Goal: Task Accomplishment & Management: Use online tool/utility

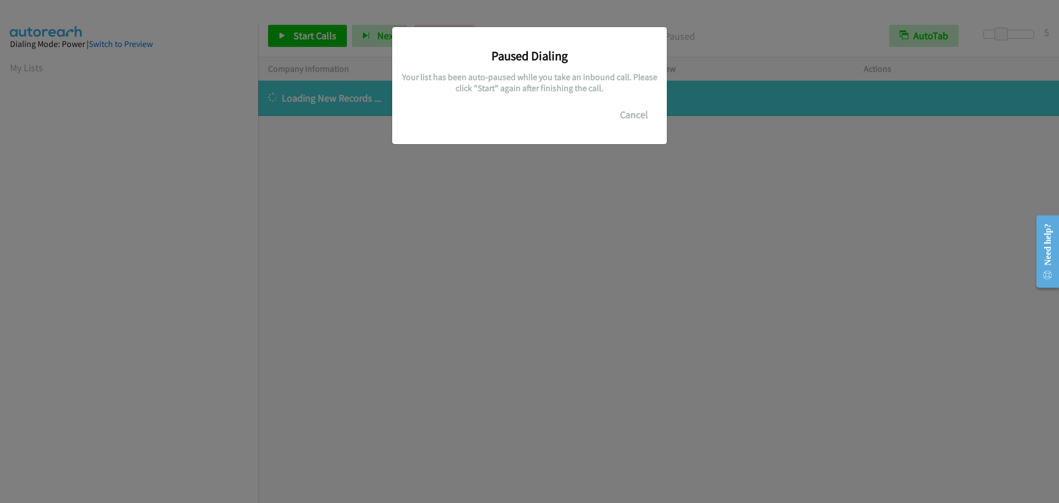
scroll to position [116, 0]
click at [638, 110] on button "Cancel" at bounding box center [634, 115] width 49 height 22
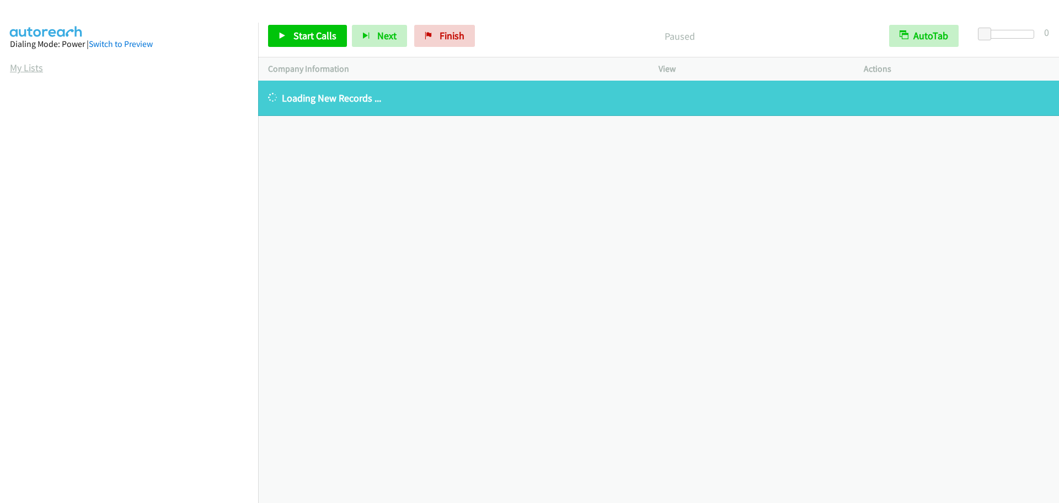
click at [40, 68] on link "My Lists" at bounding box center [26, 67] width 33 height 13
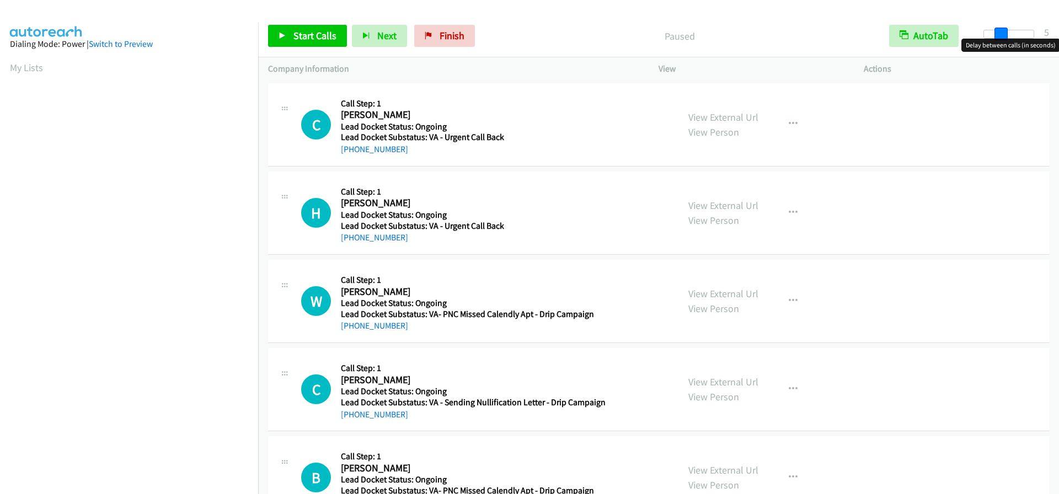
drag, startPoint x: 980, startPoint y: 29, endPoint x: 996, endPoint y: 28, distance: 16.0
click at [996, 28] on span at bounding box center [1001, 34] width 13 height 13
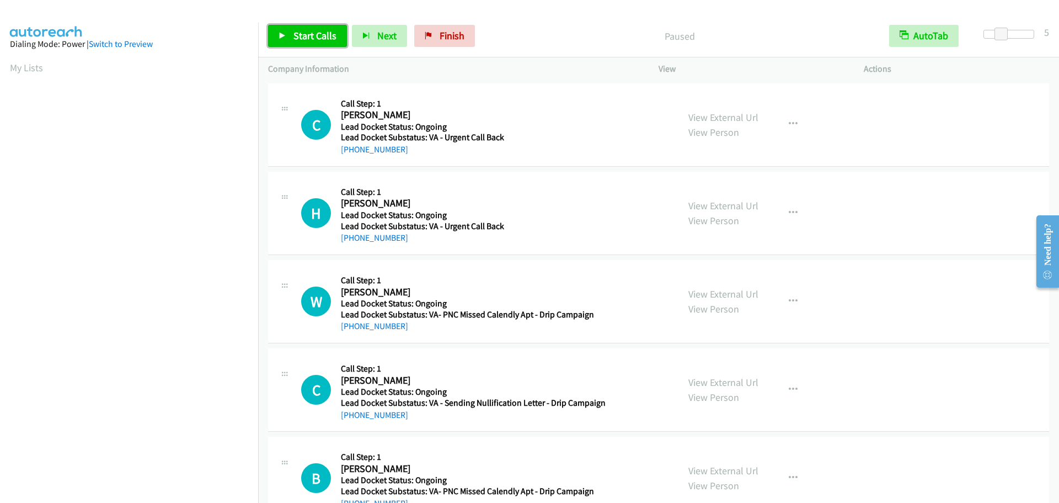
click at [314, 30] on span "Start Calls" at bounding box center [314, 35] width 43 height 13
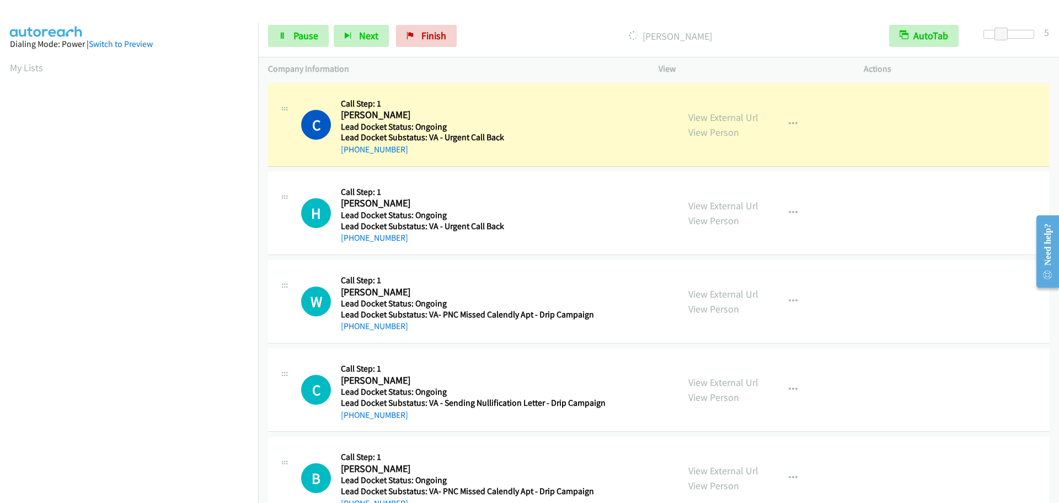
scroll to position [116, 0]
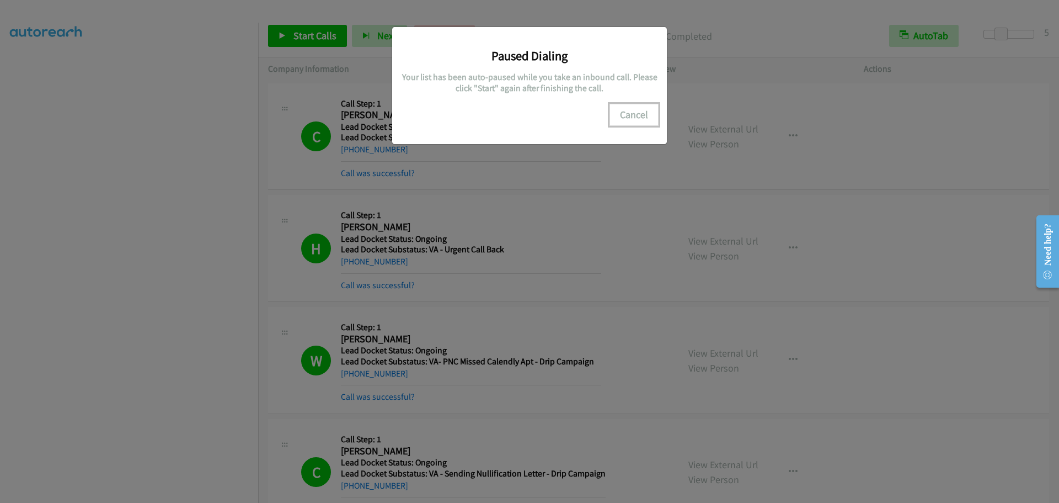
click at [635, 114] on button "Cancel" at bounding box center [634, 115] width 49 height 22
click at [209, 312] on div "Paused Dialing Your list has been auto-paused while you take an inbound call. P…" at bounding box center [529, 256] width 1059 height 493
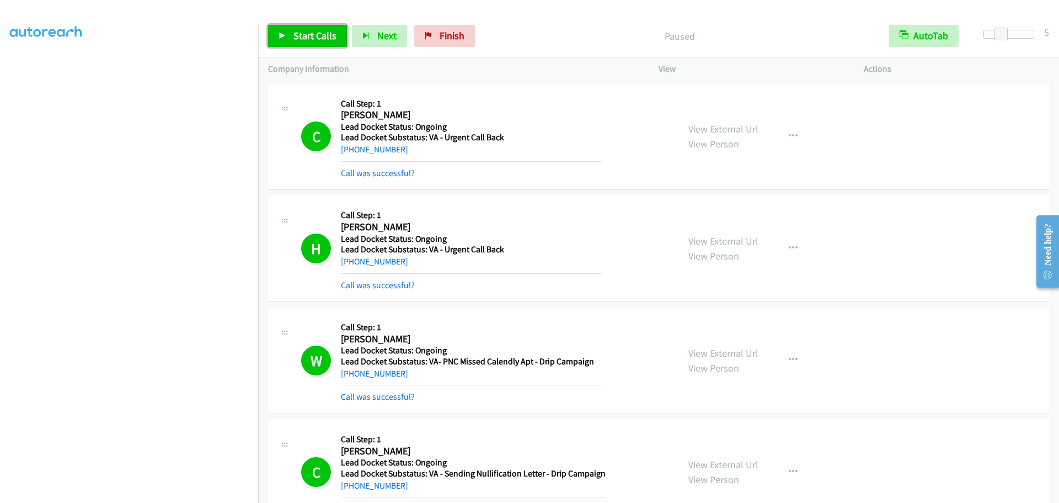
click at [314, 34] on span "Start Calls" at bounding box center [314, 35] width 43 height 13
click at [297, 39] on span "Pause" at bounding box center [305, 35] width 25 height 13
click at [297, 36] on span "Start Calls" at bounding box center [314, 35] width 43 height 13
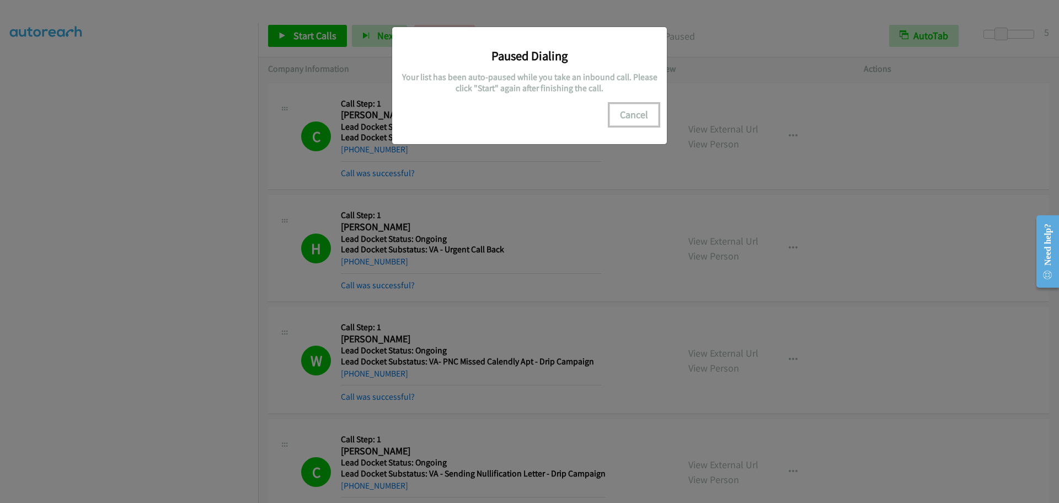
click at [636, 118] on button "Cancel" at bounding box center [634, 115] width 49 height 22
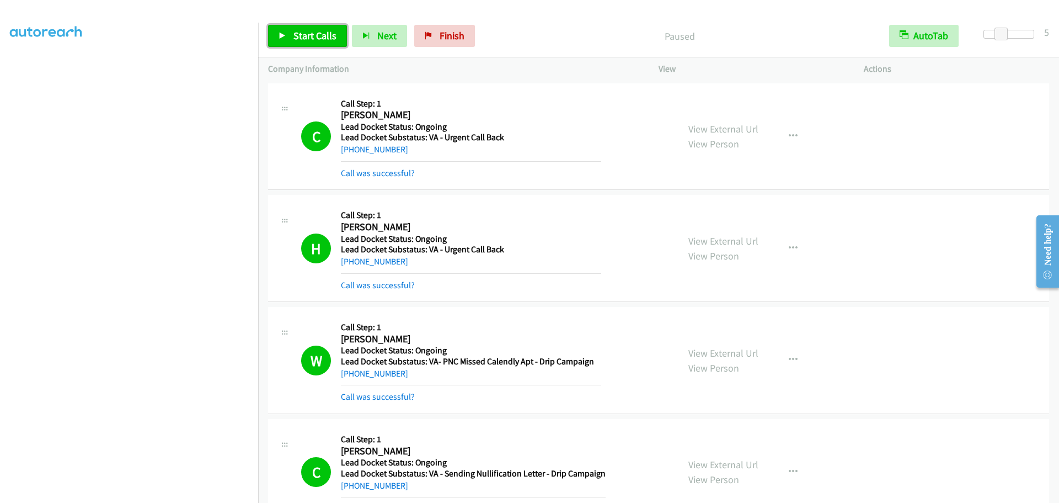
click at [307, 37] on span "Start Calls" at bounding box center [314, 35] width 43 height 13
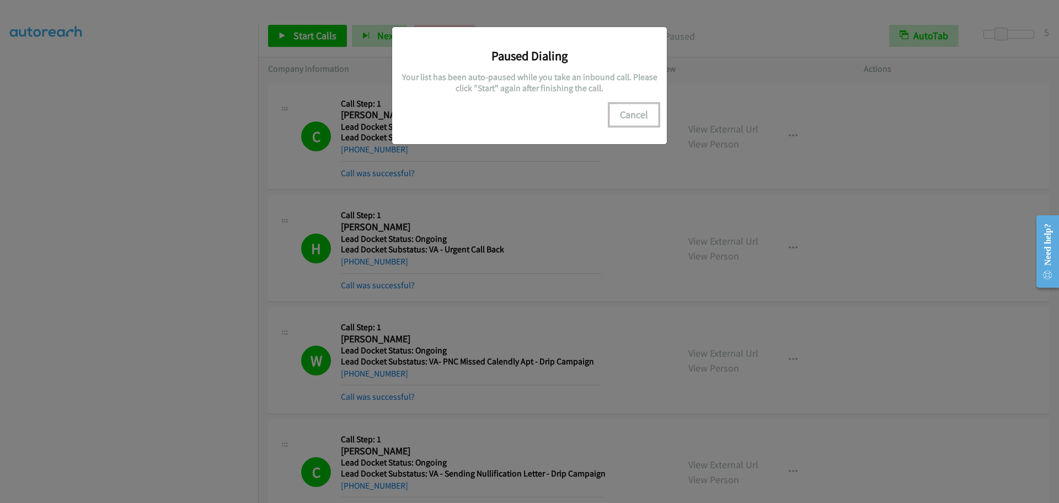
click at [634, 114] on button "Cancel" at bounding box center [634, 115] width 49 height 22
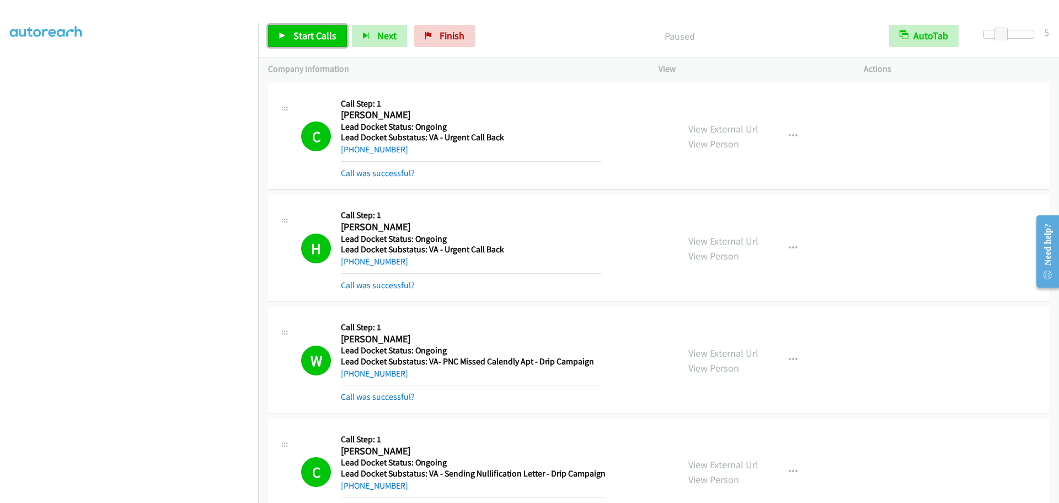
click at [297, 35] on span "Start Calls" at bounding box center [314, 35] width 43 height 13
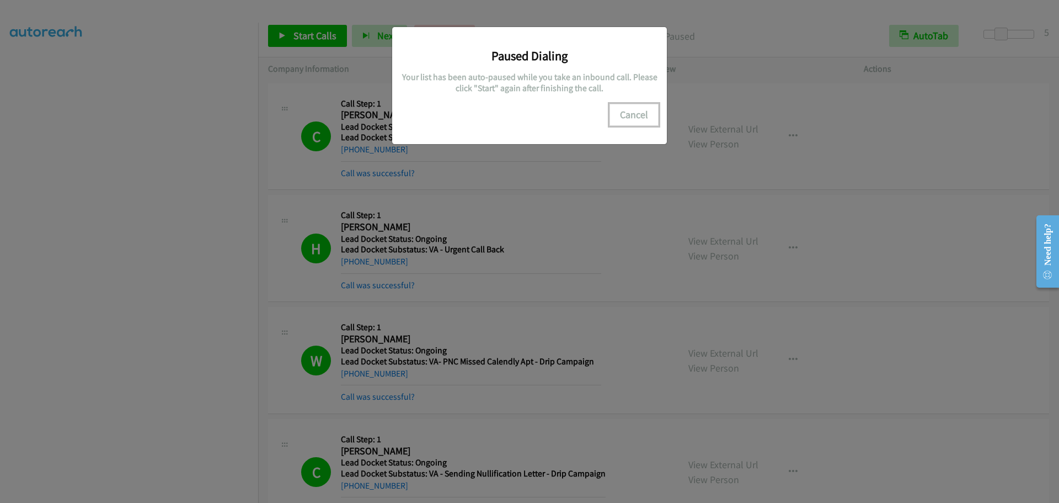
click at [623, 112] on button "Cancel" at bounding box center [634, 115] width 49 height 22
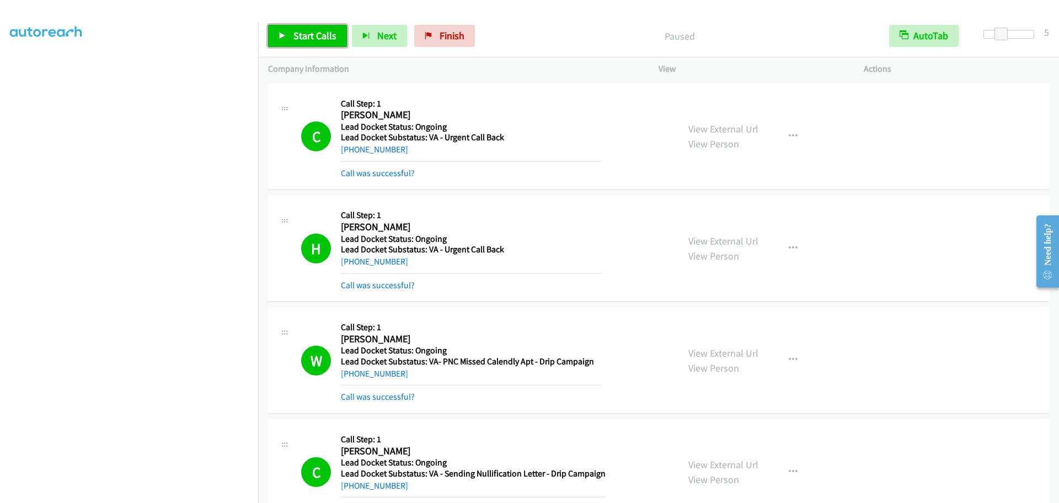
click at [297, 35] on span "Start Calls" at bounding box center [314, 35] width 43 height 13
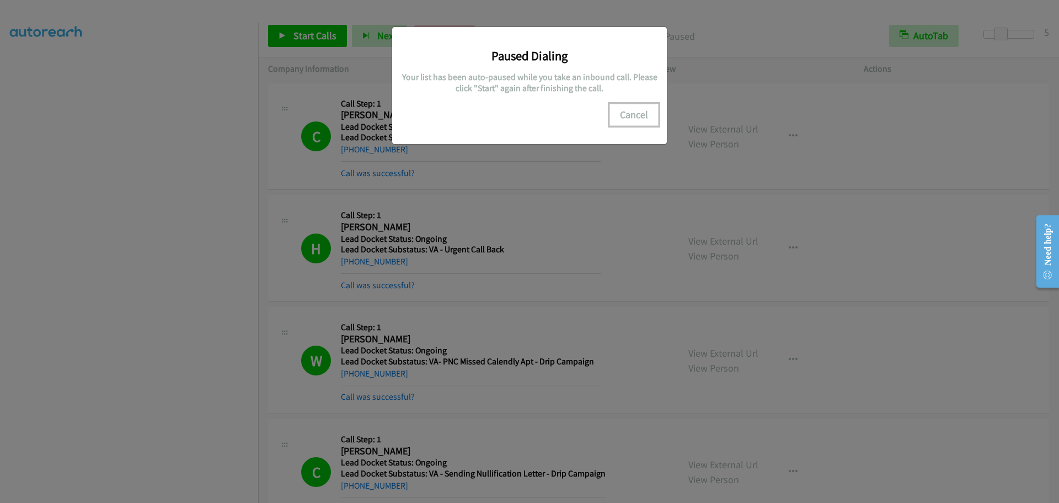
click at [631, 112] on button "Cancel" at bounding box center [634, 115] width 49 height 22
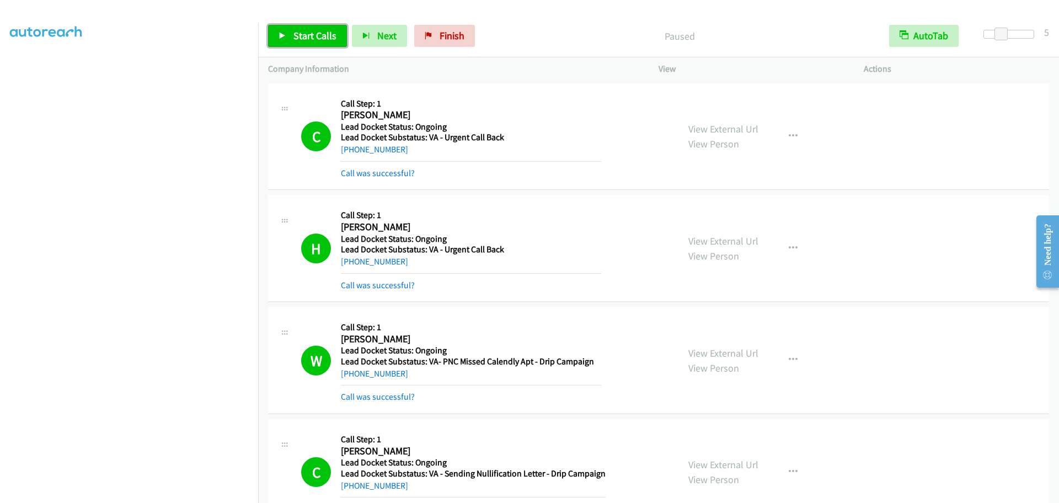
click at [309, 34] on span "Start Calls" at bounding box center [314, 35] width 43 height 13
click at [288, 34] on link "Pause" at bounding box center [298, 36] width 61 height 22
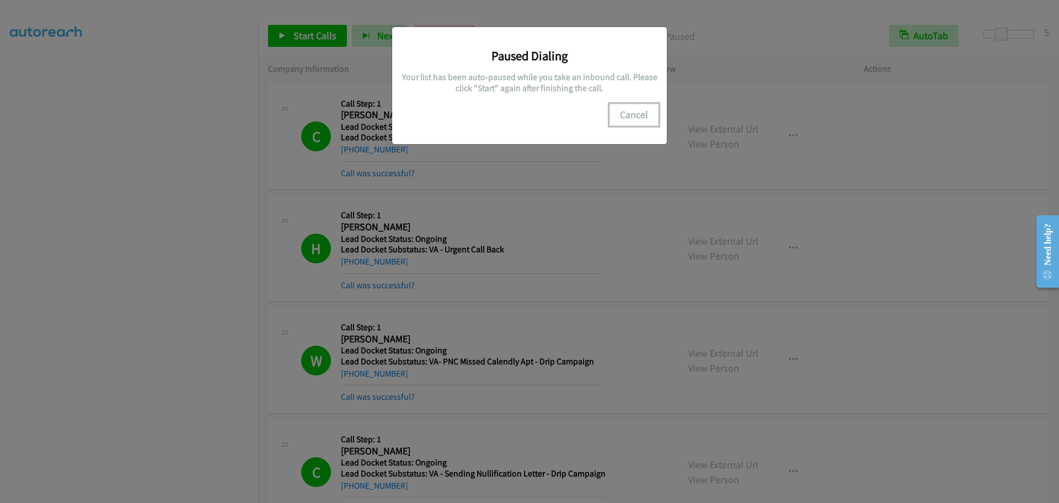
click at [632, 114] on button "Cancel" at bounding box center [634, 115] width 49 height 22
click at [634, 119] on button "Cancel" at bounding box center [634, 115] width 49 height 22
click at [629, 116] on button "Cancel" at bounding box center [634, 115] width 49 height 22
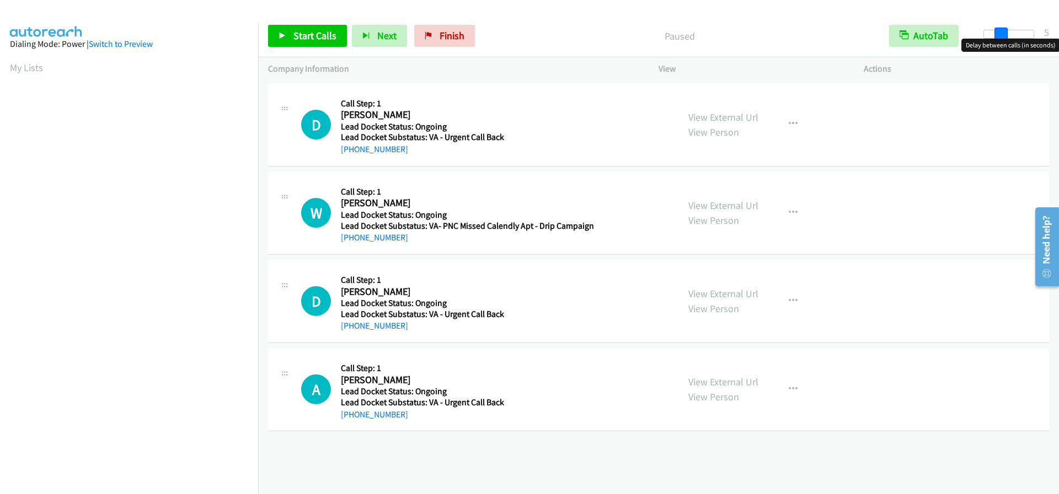
drag, startPoint x: 987, startPoint y: 35, endPoint x: 1003, endPoint y: 35, distance: 16.0
click at [1003, 35] on span at bounding box center [1001, 34] width 13 height 13
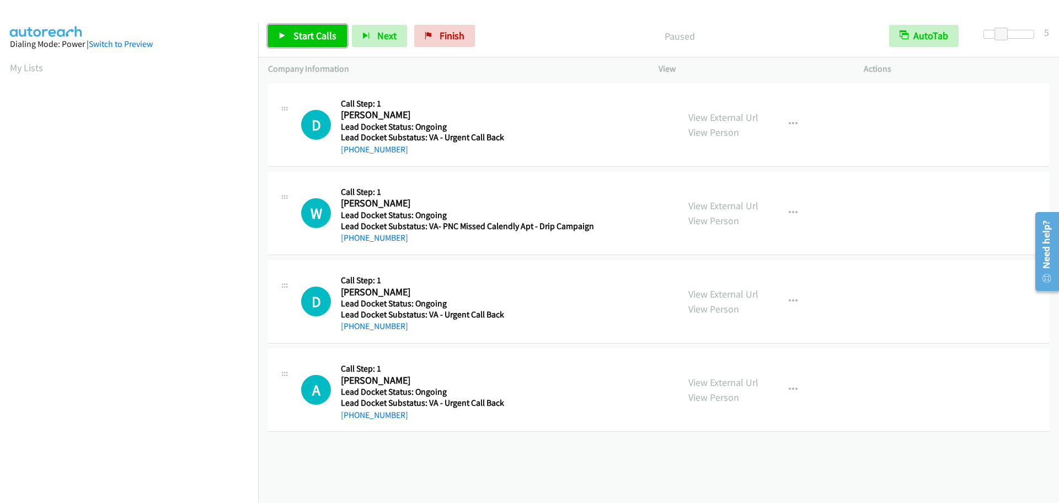
click at [298, 39] on span "Start Calls" at bounding box center [314, 35] width 43 height 13
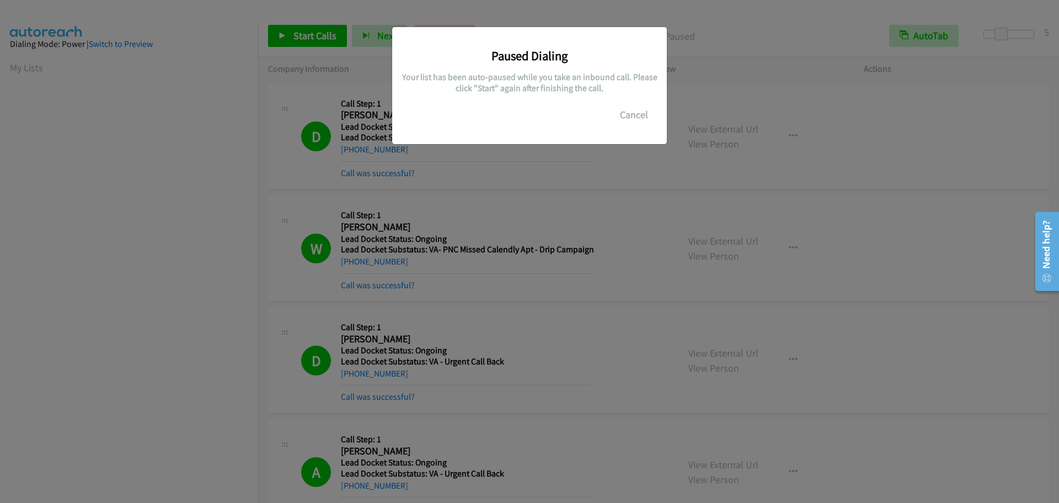
scroll to position [116, 0]
click at [634, 121] on button "Cancel" at bounding box center [634, 115] width 49 height 22
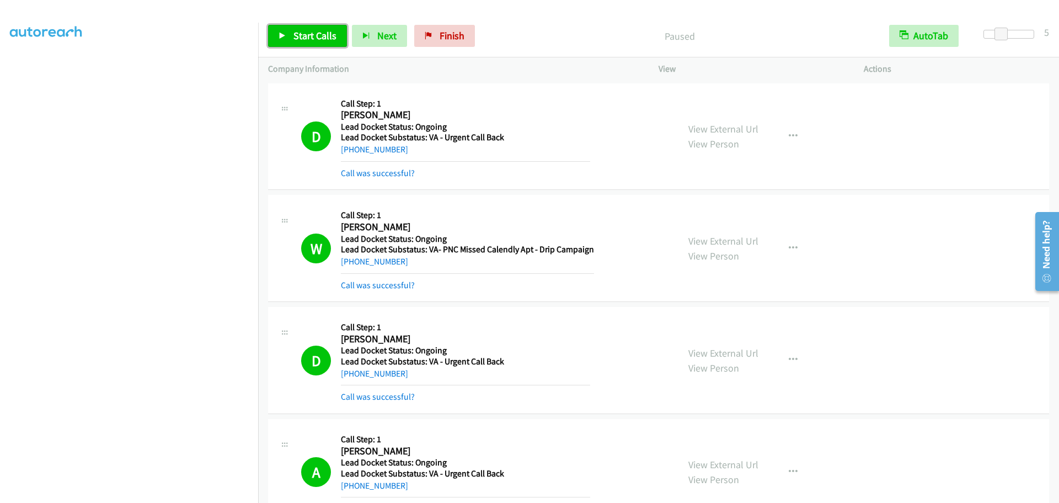
click at [304, 31] on span "Start Calls" at bounding box center [314, 35] width 43 height 13
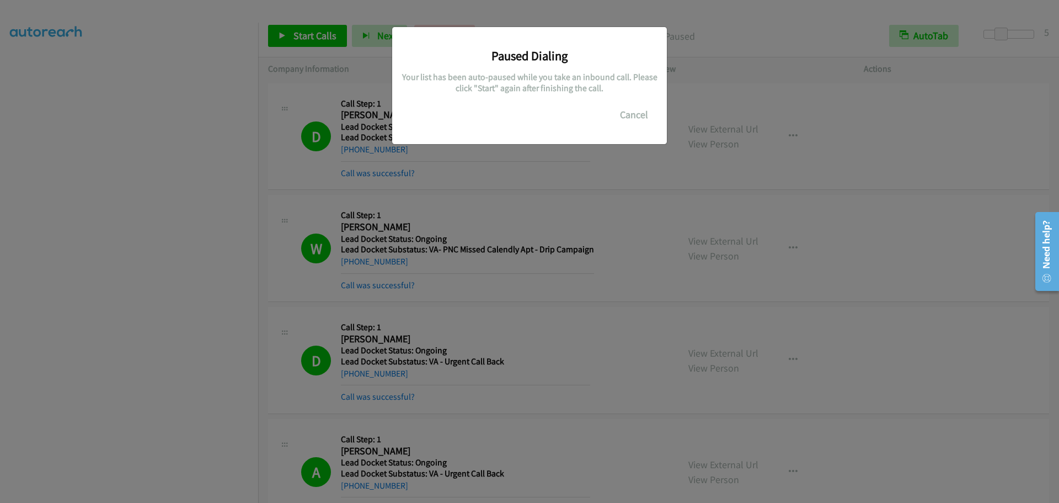
click at [366, 209] on div "Paused Dialing Your list has been auto-paused while you take an inbound call. P…" at bounding box center [529, 256] width 1059 height 493
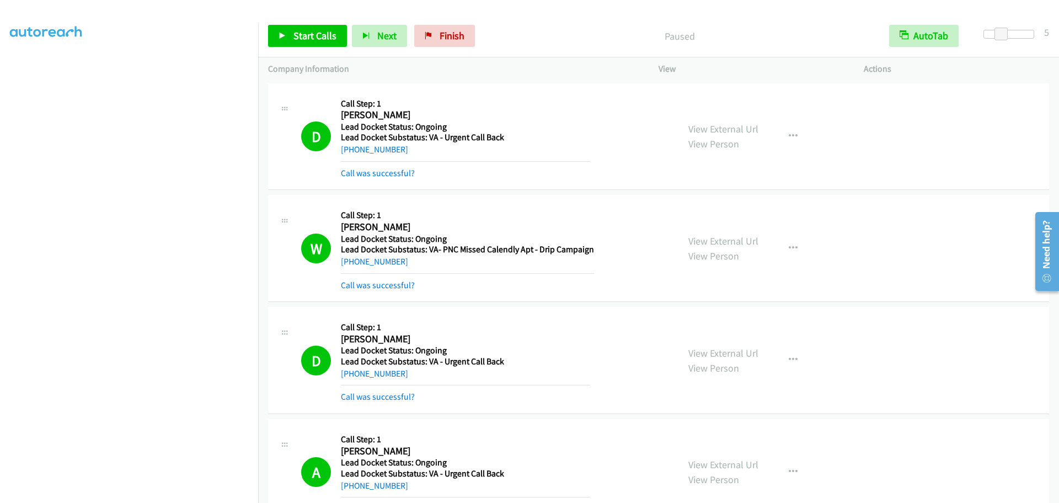
scroll to position [102, 0]
click at [301, 30] on span "Start Calls" at bounding box center [314, 35] width 43 height 13
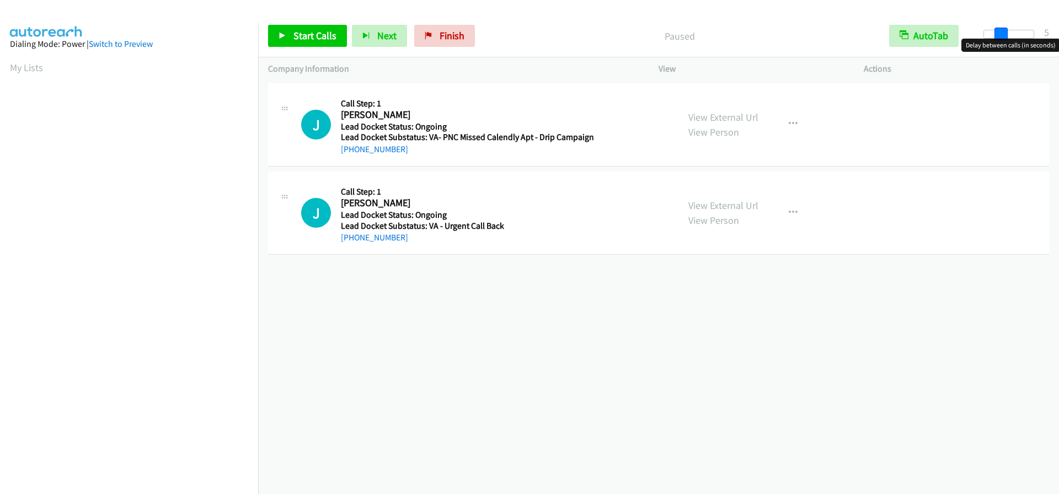
drag, startPoint x: 984, startPoint y: 35, endPoint x: 1002, endPoint y: 35, distance: 17.7
click at [1002, 35] on span at bounding box center [1001, 34] width 13 height 13
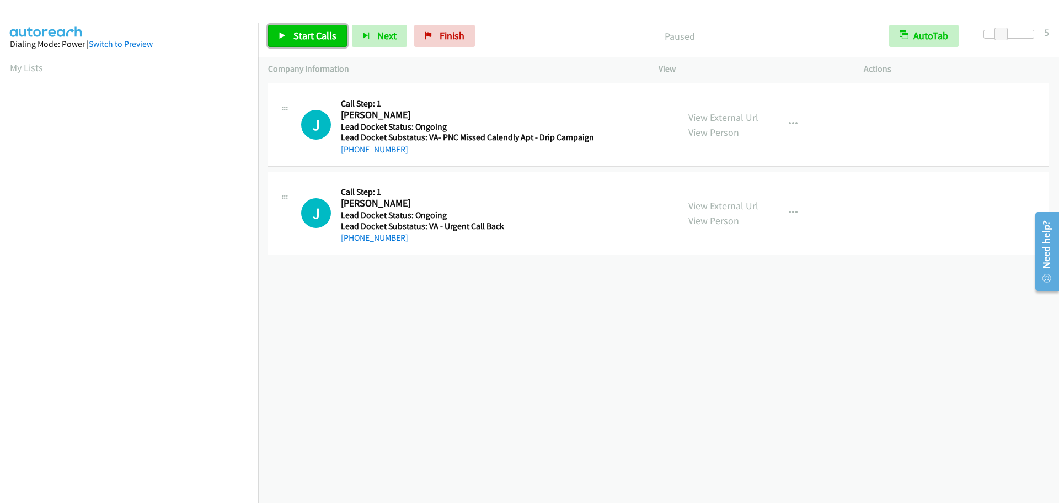
click at [295, 38] on span "Start Calls" at bounding box center [314, 35] width 43 height 13
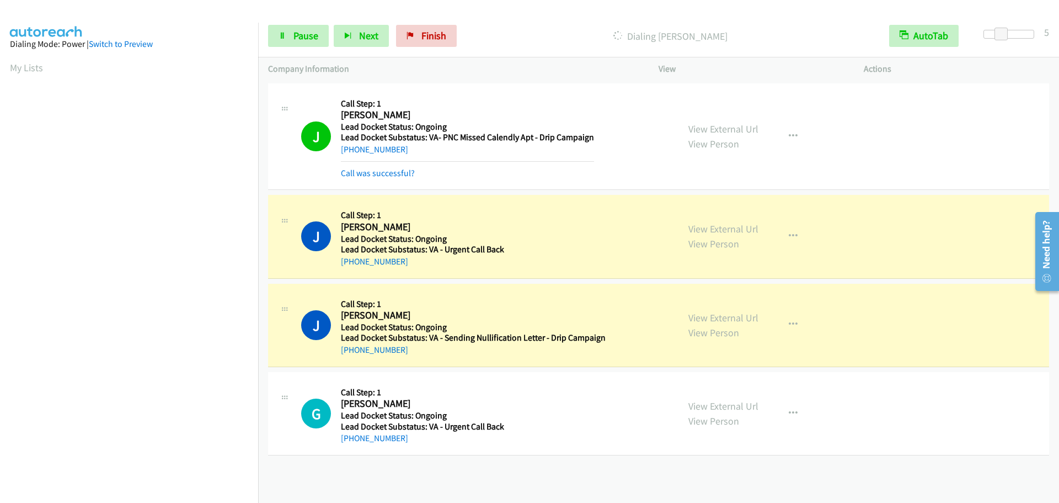
scroll to position [116, 0]
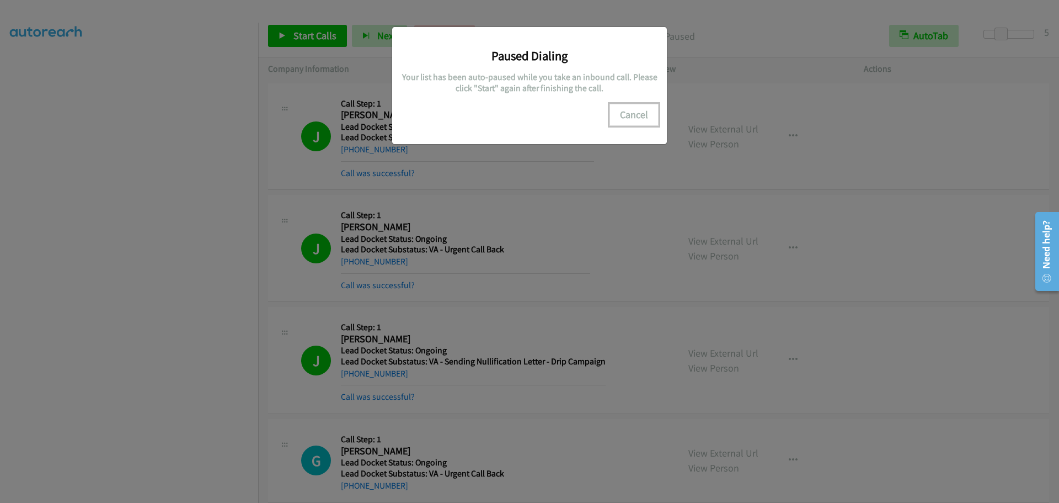
click at [634, 119] on button "Cancel" at bounding box center [634, 115] width 49 height 22
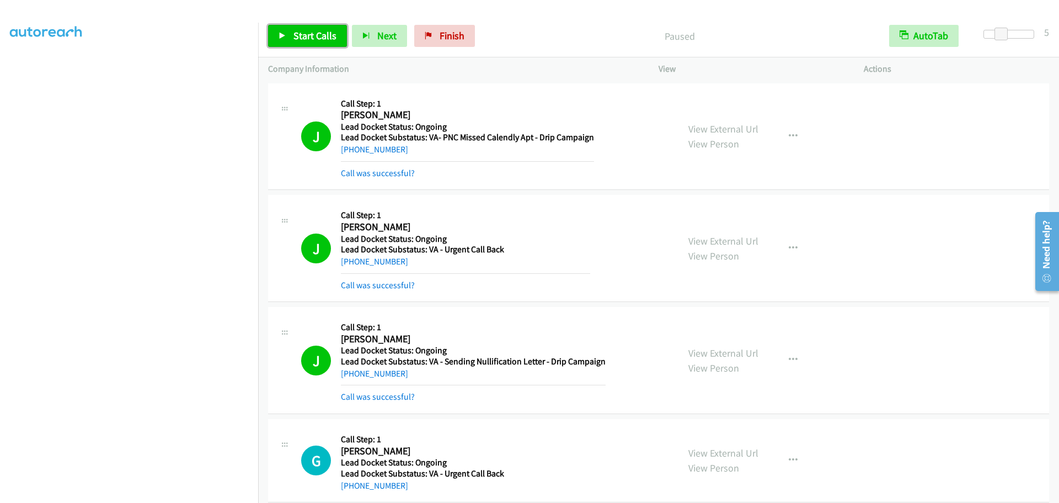
click at [306, 37] on span "Start Calls" at bounding box center [314, 35] width 43 height 13
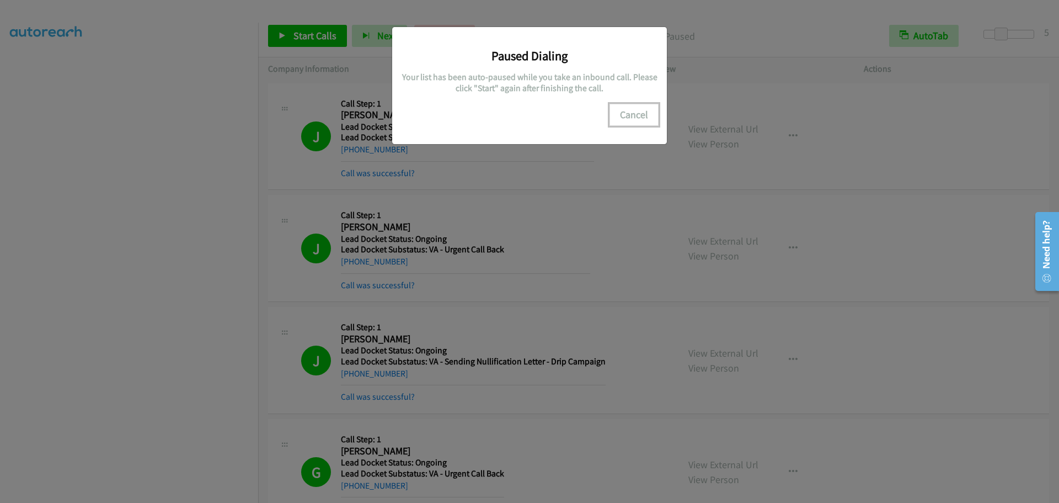
click at [635, 111] on button "Cancel" at bounding box center [634, 115] width 49 height 22
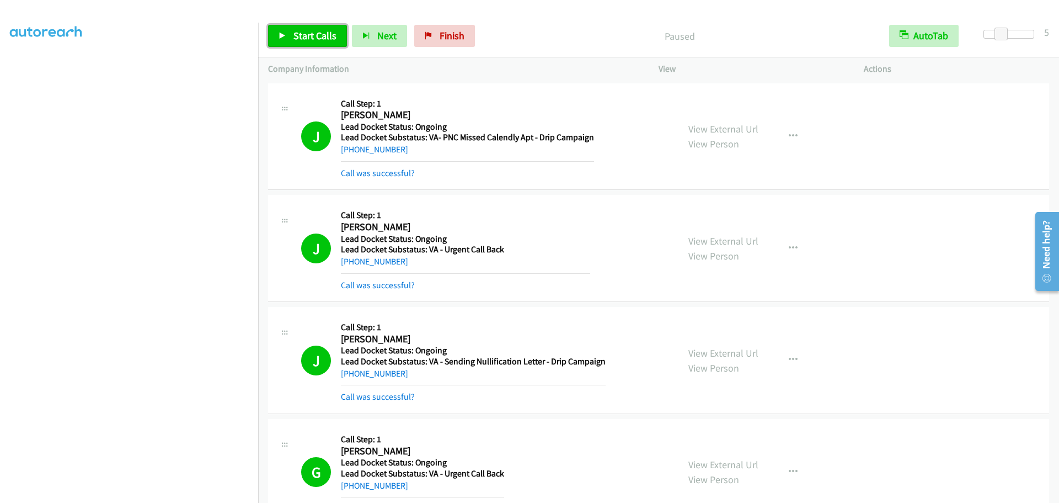
click at [309, 31] on span "Start Calls" at bounding box center [314, 35] width 43 height 13
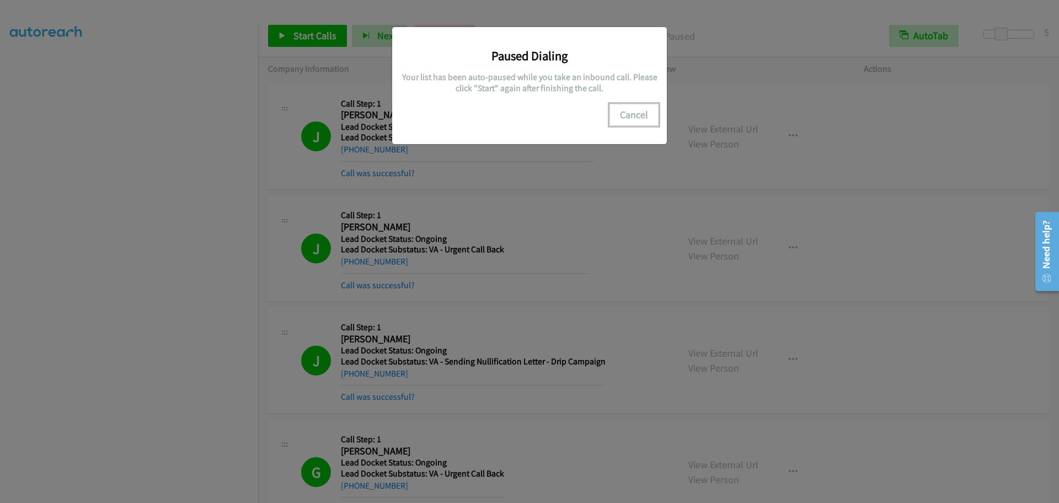
click at [632, 114] on button "Cancel" at bounding box center [634, 115] width 49 height 22
click at [658, 104] on button "Cancel" at bounding box center [634, 115] width 49 height 22
click at [629, 115] on button "Cancel" at bounding box center [634, 115] width 49 height 22
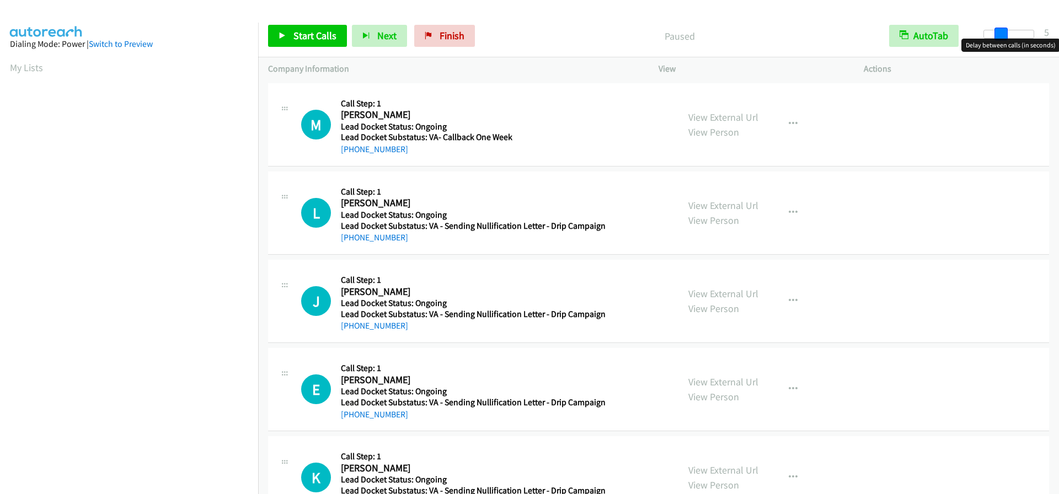
drag, startPoint x: 982, startPoint y: 33, endPoint x: 998, endPoint y: 31, distance: 16.6
click at [998, 31] on span at bounding box center [1001, 34] width 13 height 13
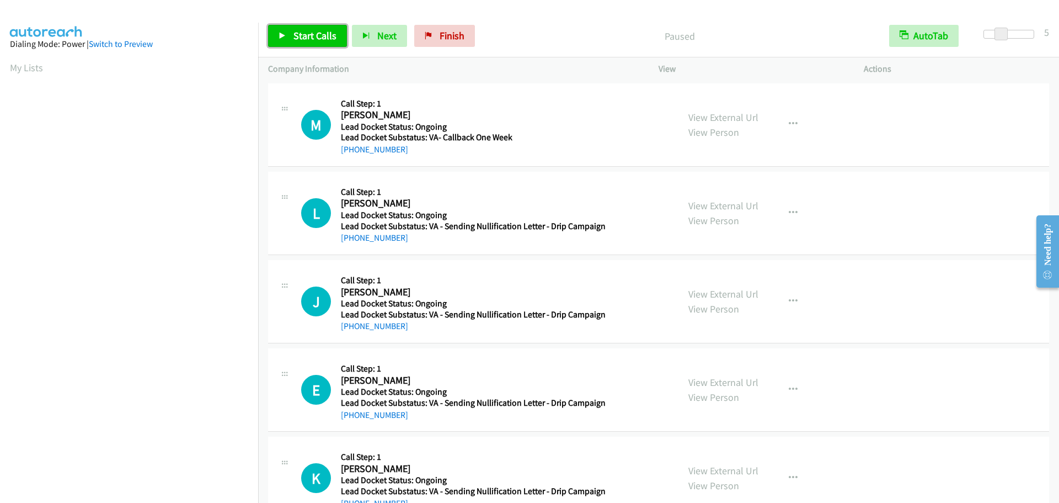
click at [314, 39] on span "Start Calls" at bounding box center [314, 35] width 43 height 13
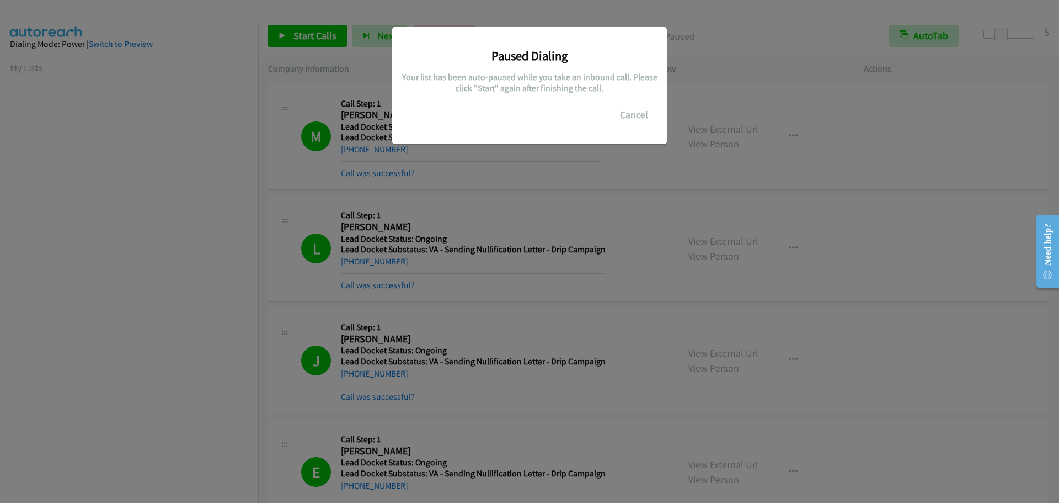
scroll to position [116, 0]
click at [626, 111] on button "Cancel" at bounding box center [634, 115] width 49 height 22
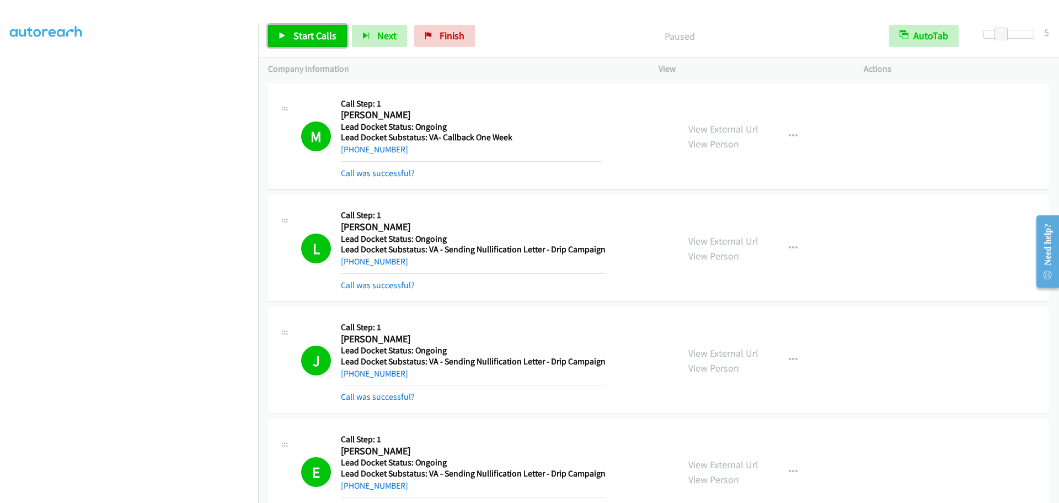
click at [311, 38] on span "Start Calls" at bounding box center [314, 35] width 43 height 13
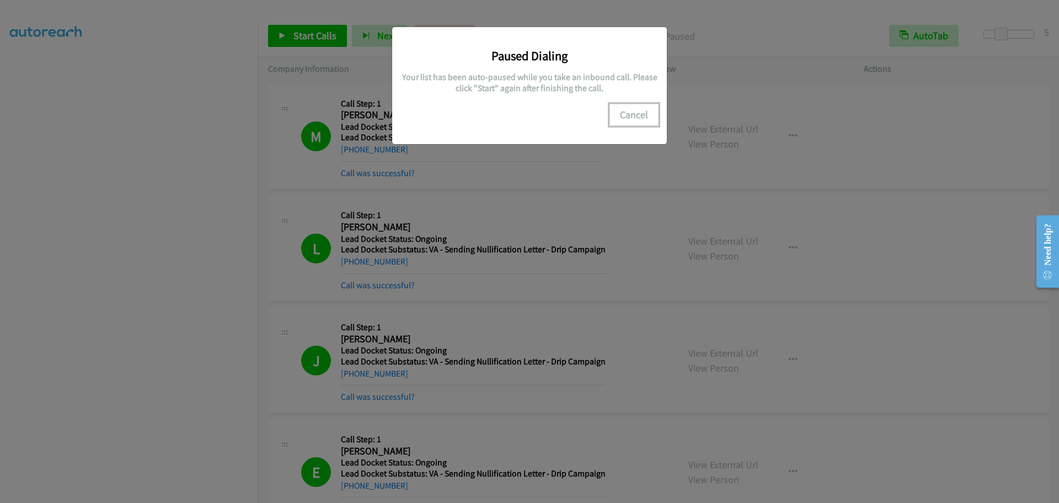
click at [624, 114] on button "Cancel" at bounding box center [634, 115] width 49 height 22
click at [639, 109] on button "Cancel" at bounding box center [634, 115] width 49 height 22
click at [663, 114] on div "Paused Dialing Your list has been auto-paused while you take an inbound call. P…" at bounding box center [529, 85] width 275 height 117
click at [627, 111] on button "Cancel" at bounding box center [634, 115] width 49 height 22
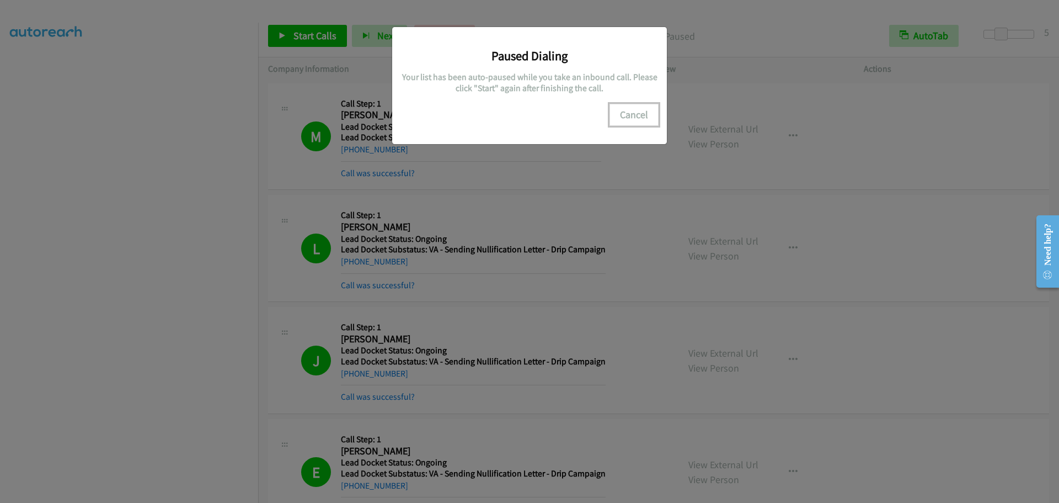
click at [627, 111] on button "Cancel" at bounding box center [634, 115] width 49 height 22
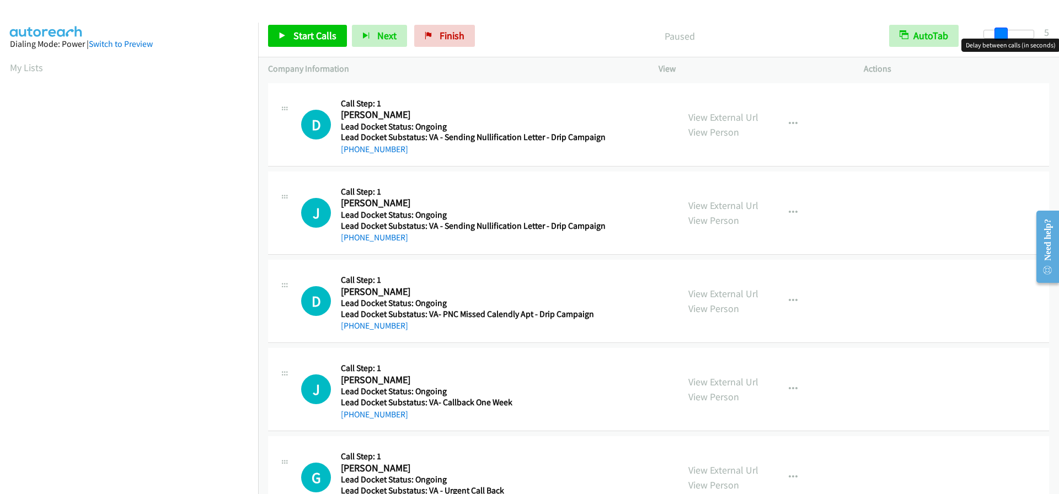
drag, startPoint x: 986, startPoint y: 34, endPoint x: 1001, endPoint y: 36, distance: 15.6
click at [1001, 36] on span at bounding box center [1001, 34] width 13 height 13
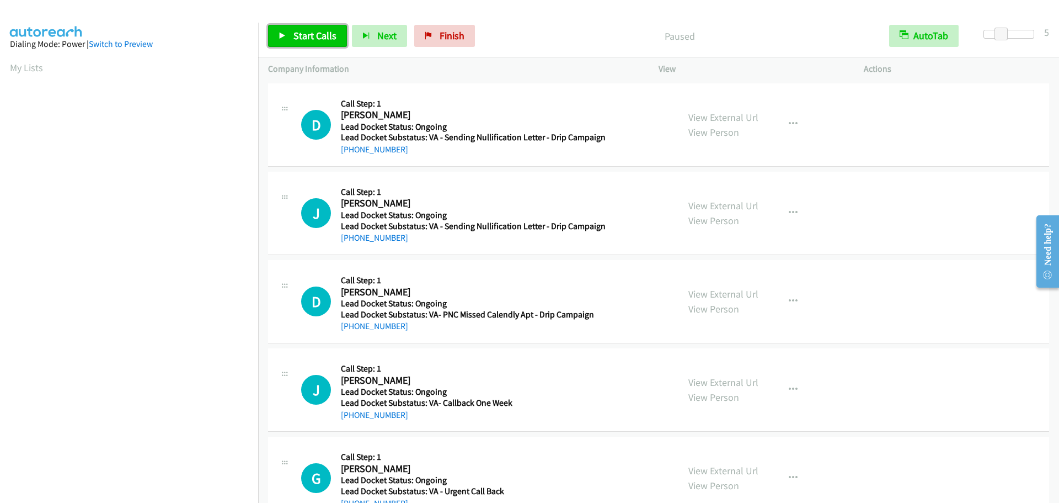
click at [316, 35] on span "Start Calls" at bounding box center [314, 35] width 43 height 13
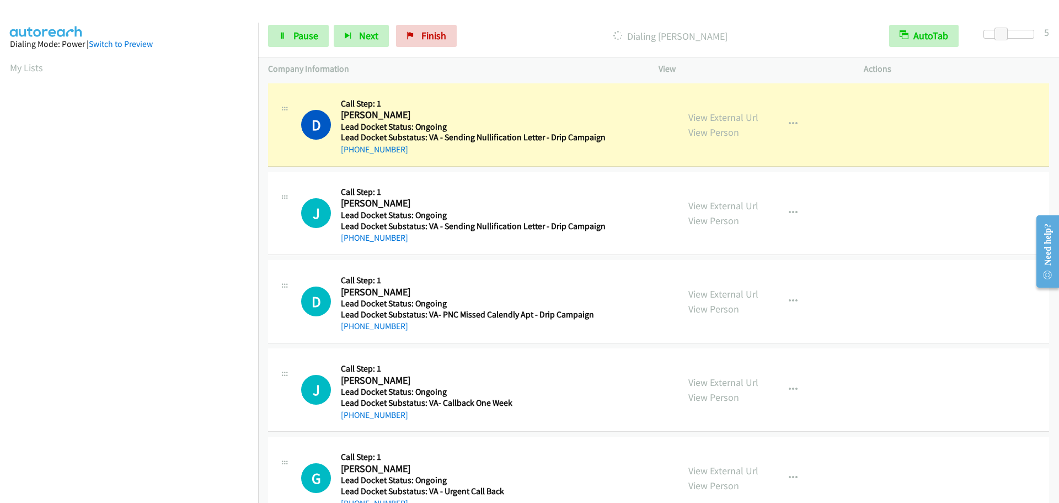
scroll to position [116, 0]
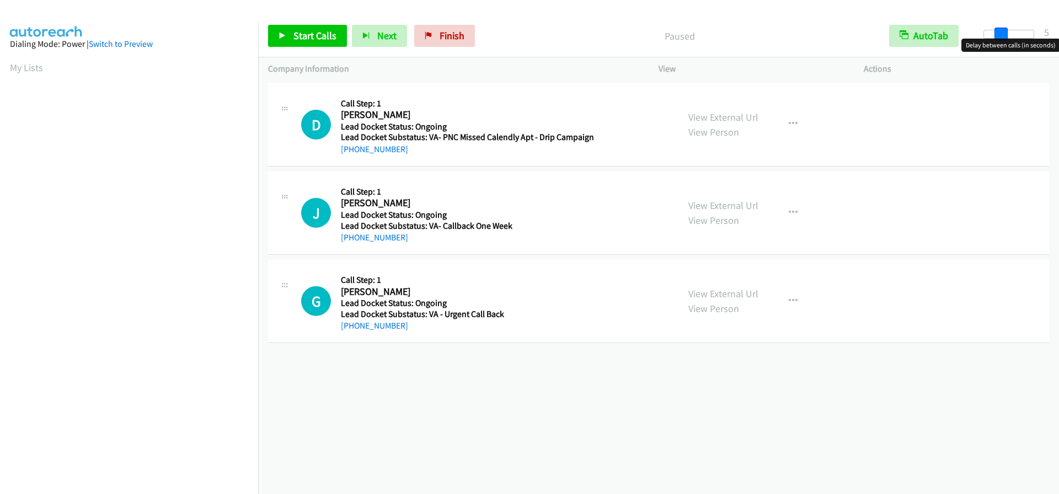
drag, startPoint x: 986, startPoint y: 33, endPoint x: 1003, endPoint y: 35, distance: 16.6
click at [1003, 35] on span at bounding box center [1001, 34] width 13 height 13
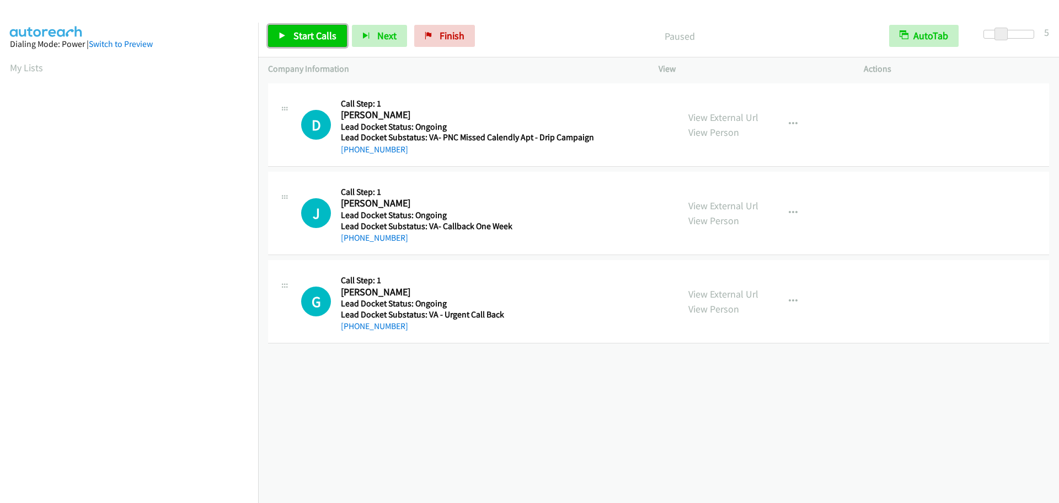
click at [310, 36] on span "Start Calls" at bounding box center [314, 35] width 43 height 13
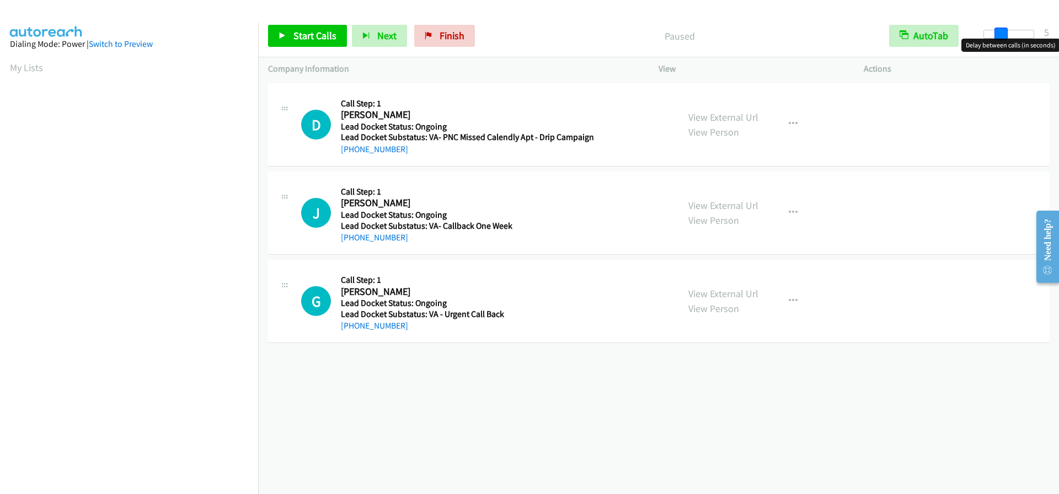
drag, startPoint x: 980, startPoint y: 31, endPoint x: 996, endPoint y: 31, distance: 15.5
click at [996, 31] on span at bounding box center [1001, 34] width 13 height 13
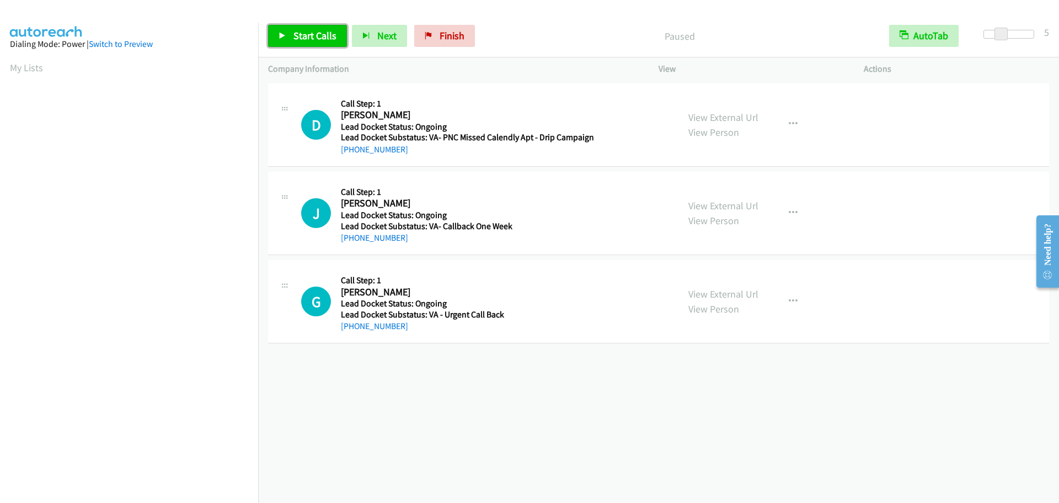
click at [304, 40] on span "Start Calls" at bounding box center [314, 35] width 43 height 13
click at [32, 65] on link "My Lists" at bounding box center [26, 67] width 33 height 13
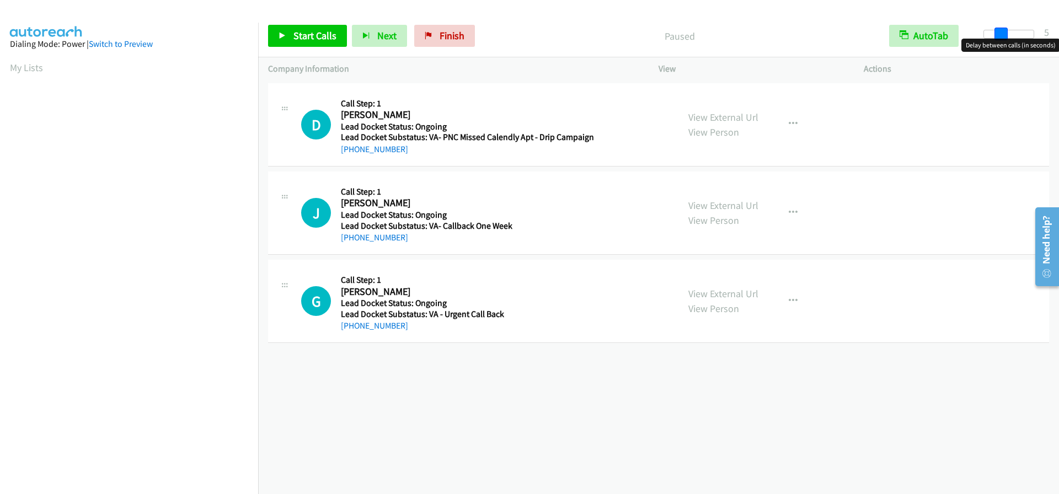
drag, startPoint x: 980, startPoint y: 35, endPoint x: 996, endPoint y: 36, distance: 16.6
click at [996, 36] on span at bounding box center [1001, 34] width 13 height 13
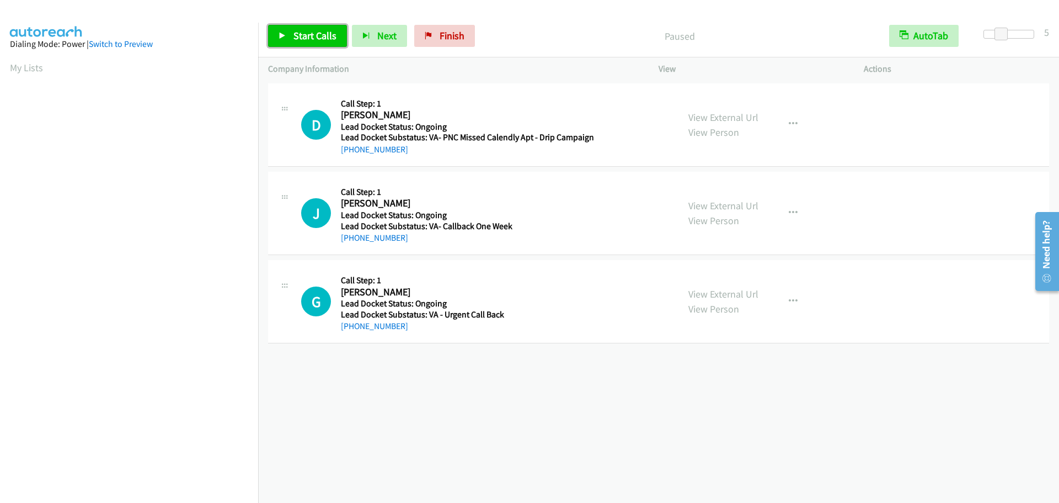
click at [316, 37] on span "Start Calls" at bounding box center [314, 35] width 43 height 13
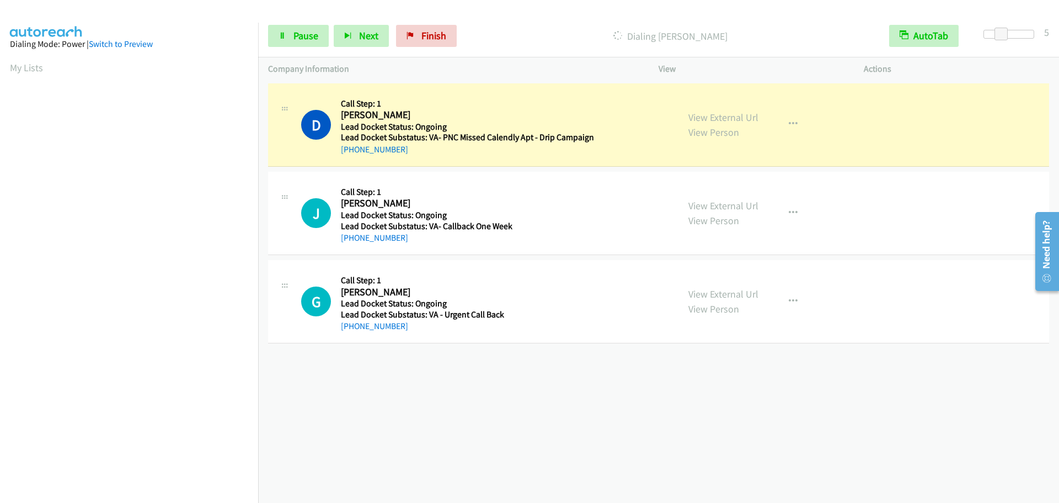
scroll to position [116, 0]
